Goal: Task Accomplishment & Management: Manage account settings

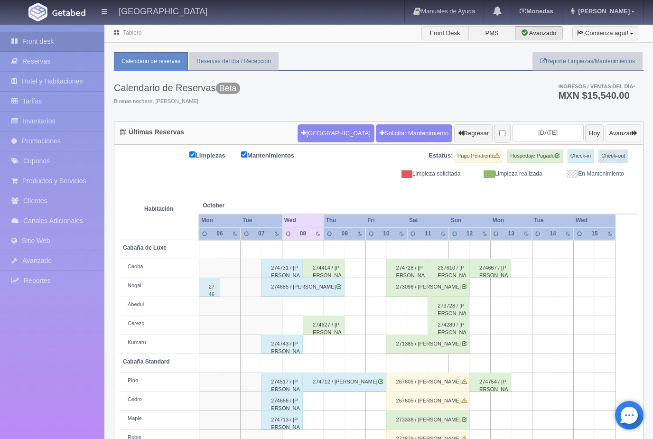
click at [626, 131] on button "Avanzar" at bounding box center [623, 133] width 36 height 18
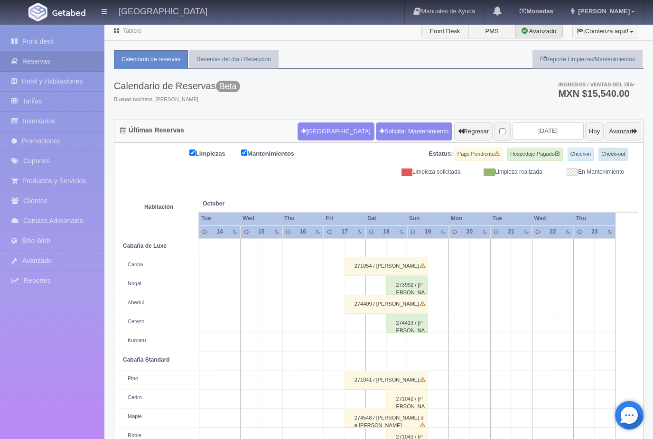
scroll to position [18, 0]
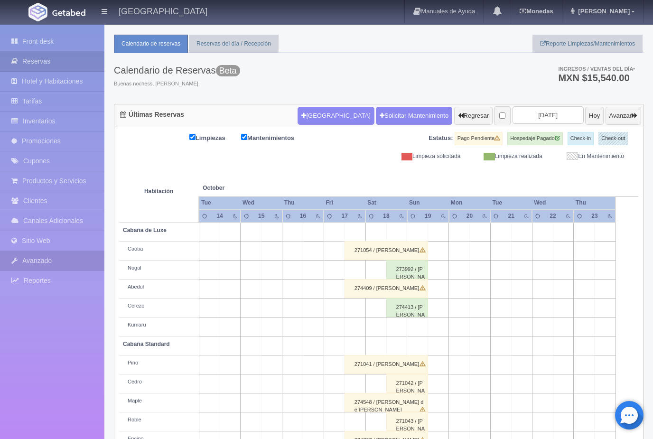
click at [70, 253] on link "Avanzado" at bounding box center [52, 260] width 104 height 19
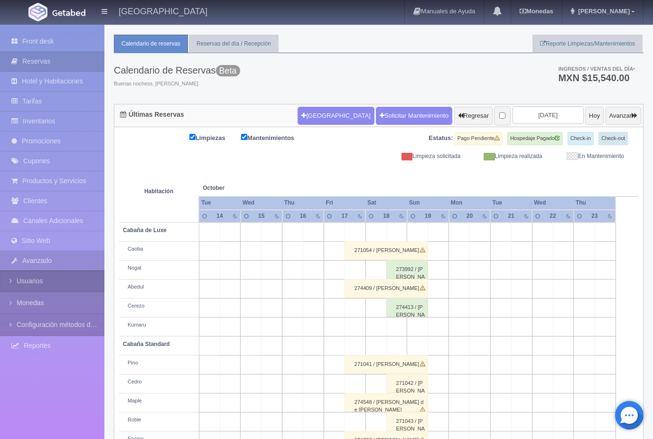
click at [44, 285] on link "Usuarios" at bounding box center [52, 280] width 104 height 21
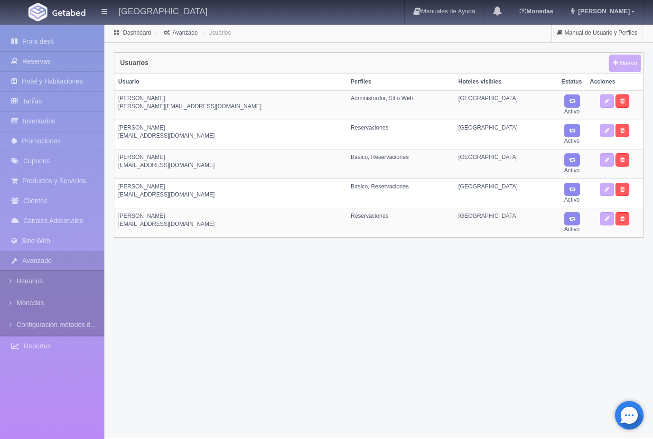
click at [196, 194] on td "[PERSON_NAME] [EMAIL_ADDRESS][DOMAIN_NAME]" at bounding box center [230, 193] width 232 height 29
click at [600, 189] on link at bounding box center [607, 189] width 14 height 13
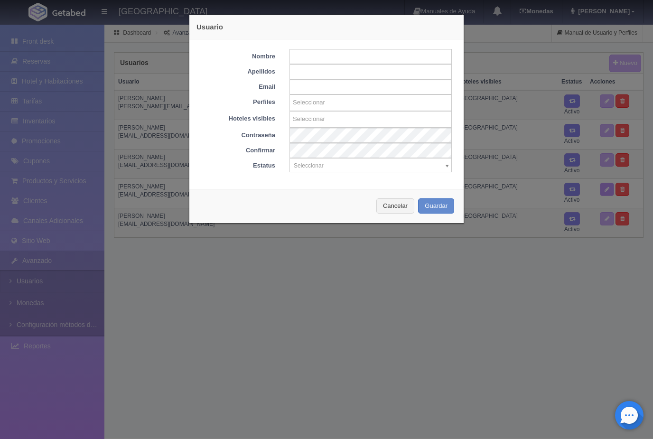
type input "Marlene"
type input "Piedra"
type input "recepcion@xacallan.com"
select select "11"
select select "612"
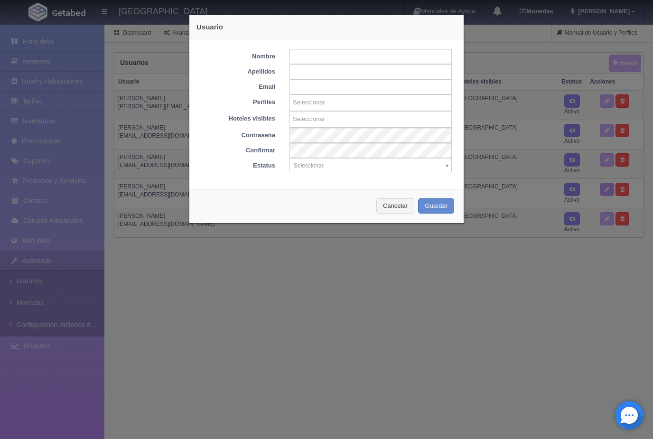
select select "Activo"
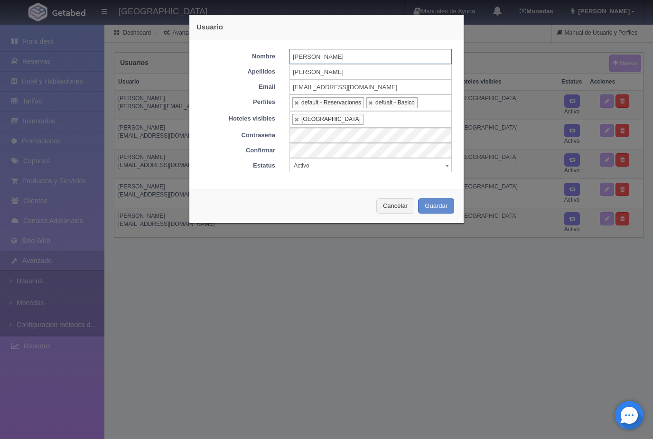
click at [334, 59] on input "Marlene" at bounding box center [370, 56] width 162 height 15
type input "M"
type input "Yesenia"
click at [318, 77] on input "Piedra" at bounding box center [370, 71] width 162 height 15
type input "P"
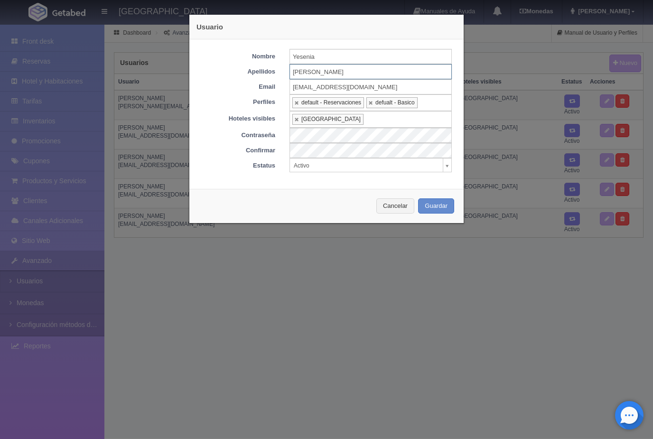
type input "Olamendi"
click at [440, 208] on button "Guardar" at bounding box center [436, 206] width 36 height 16
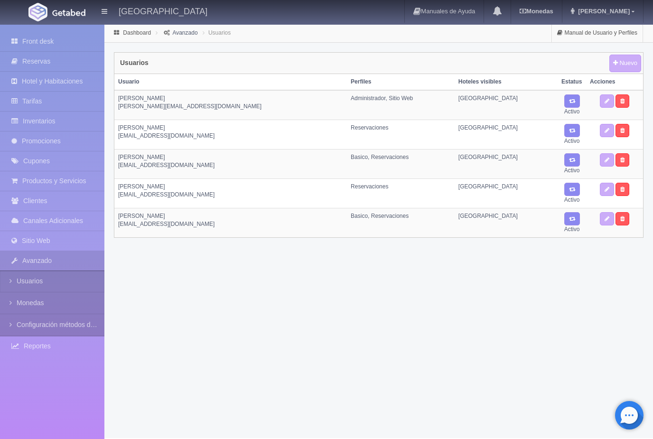
click at [379, 227] on td "Basico, Reservaciones" at bounding box center [401, 222] width 108 height 29
click at [626, 132] on link at bounding box center [622, 130] width 14 height 13
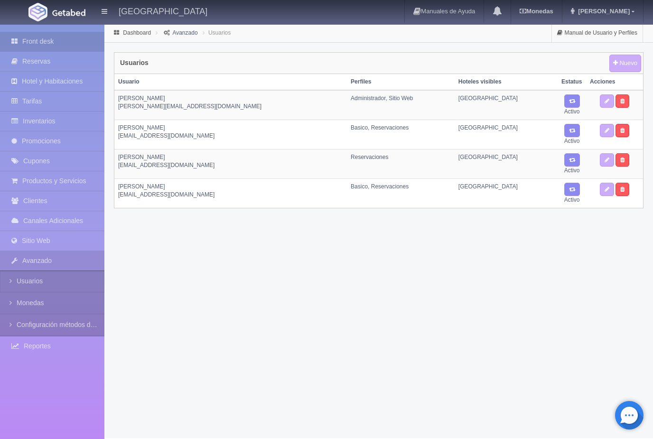
click at [40, 49] on link "Front desk" at bounding box center [52, 41] width 104 height 19
click at [44, 43] on link "Front desk" at bounding box center [52, 41] width 104 height 19
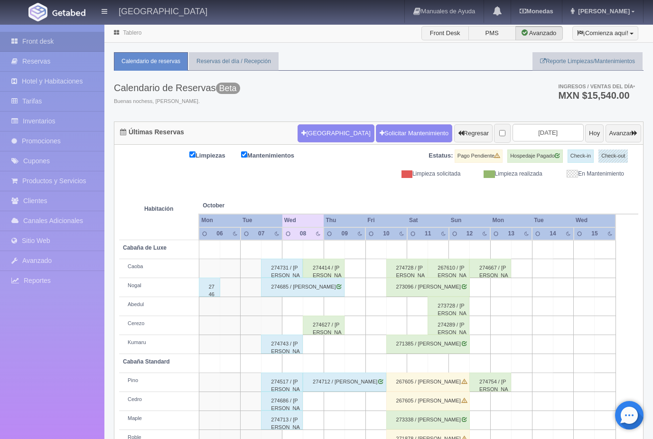
scroll to position [18, 0]
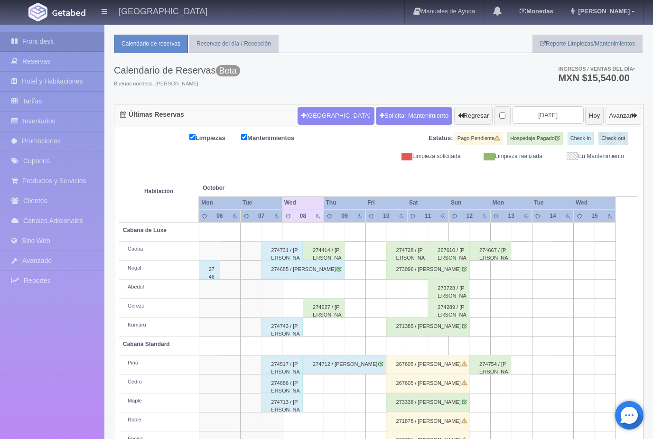
click at [625, 119] on button "Avanzar" at bounding box center [623, 116] width 36 height 18
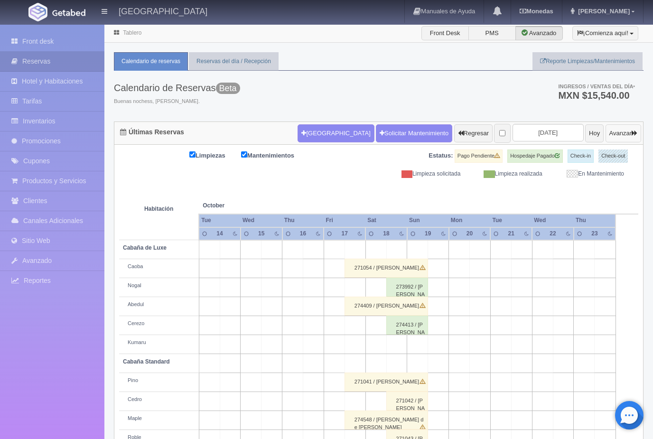
click at [625, 131] on button "Avanzar" at bounding box center [623, 133] width 36 height 18
